Goal: Information Seeking & Learning: Learn about a topic

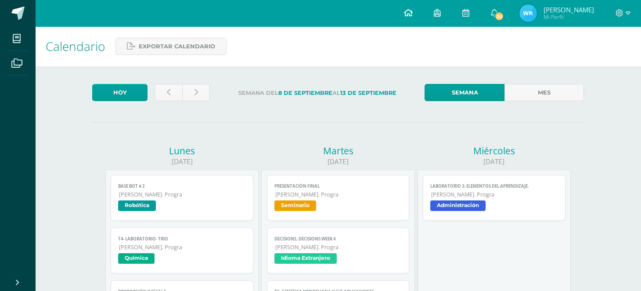
click at [411, 8] on span at bounding box center [408, 13] width 9 height 10
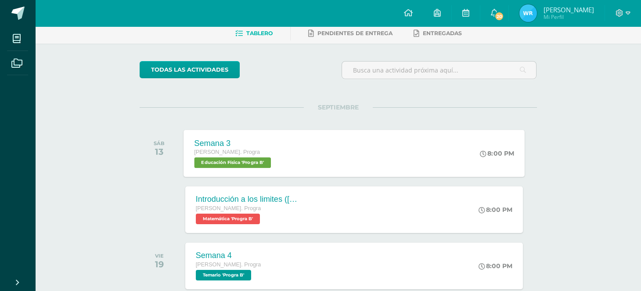
scroll to position [43, 0]
click at [464, 7] on link at bounding box center [466, 13] width 28 height 26
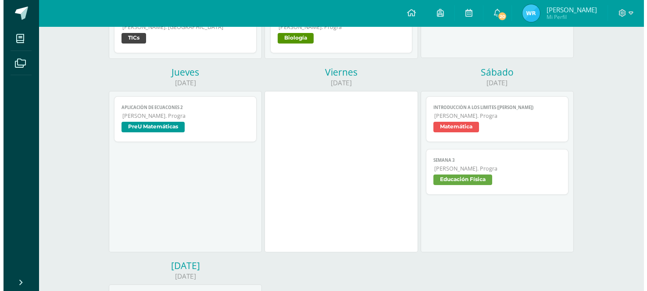
scroll to position [273, 0]
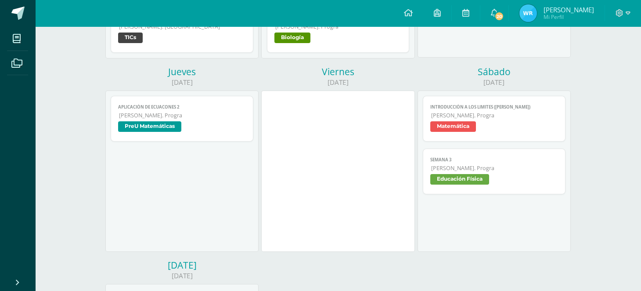
click at [212, 99] on link "Aplicación de ecuacones 2 Quinto Bach. Progra PreU Matemáticas" at bounding box center [182, 119] width 143 height 46
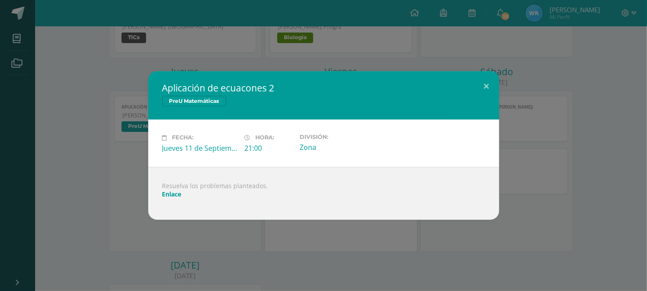
click at [168, 192] on link "Enlace" at bounding box center [171, 194] width 19 height 8
